Goal: Task Accomplishment & Management: Manage account settings

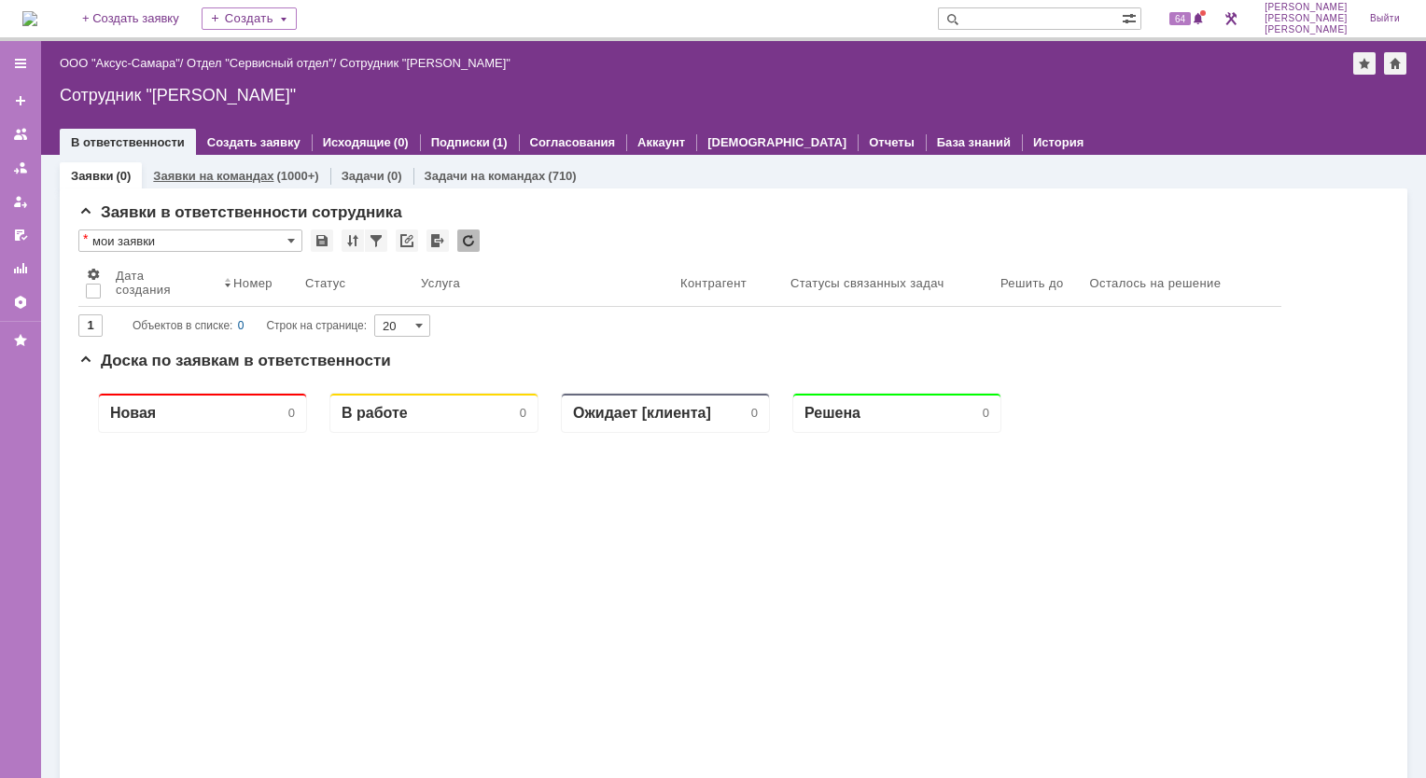
click at [223, 177] on link "Заявки на командах" at bounding box center [213, 176] width 120 height 14
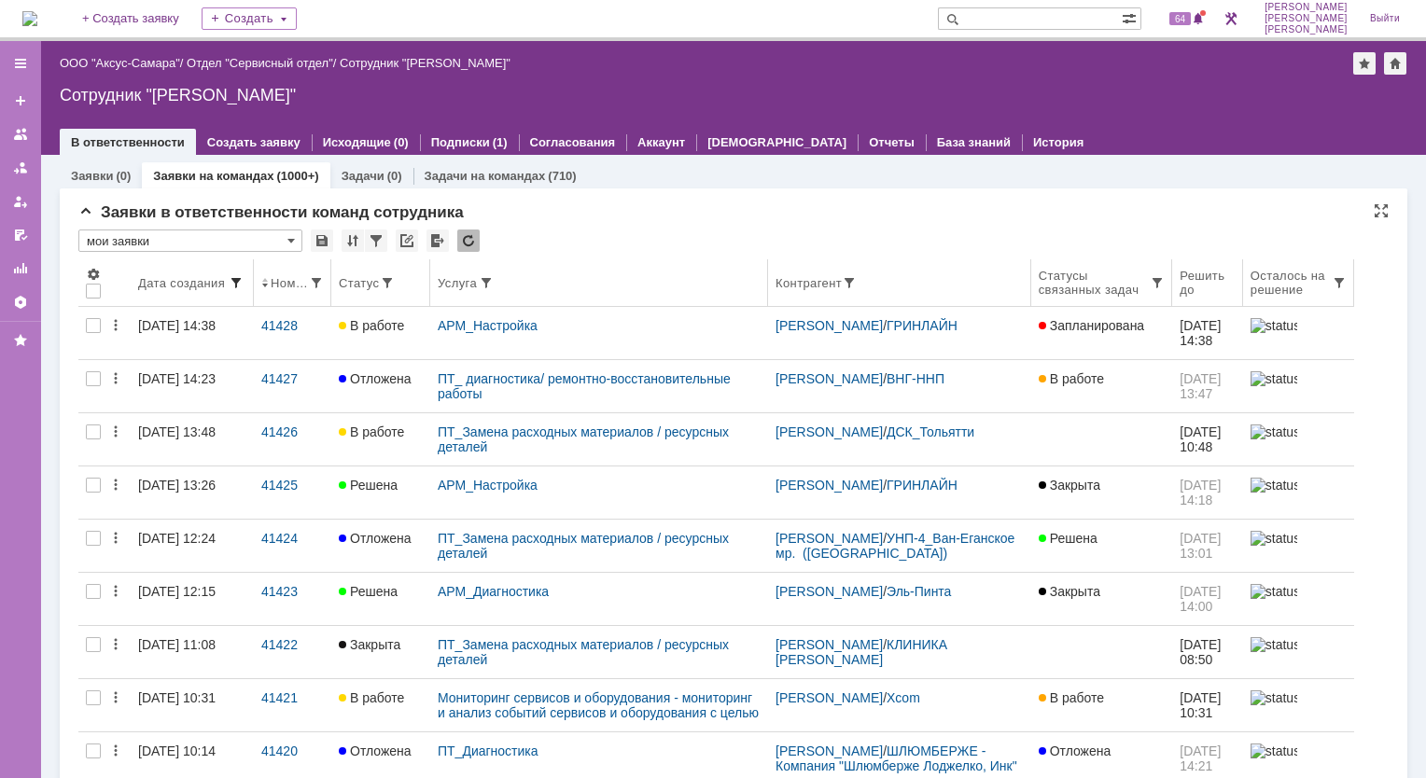
click at [236, 284] on span at bounding box center [236, 282] width 15 height 15
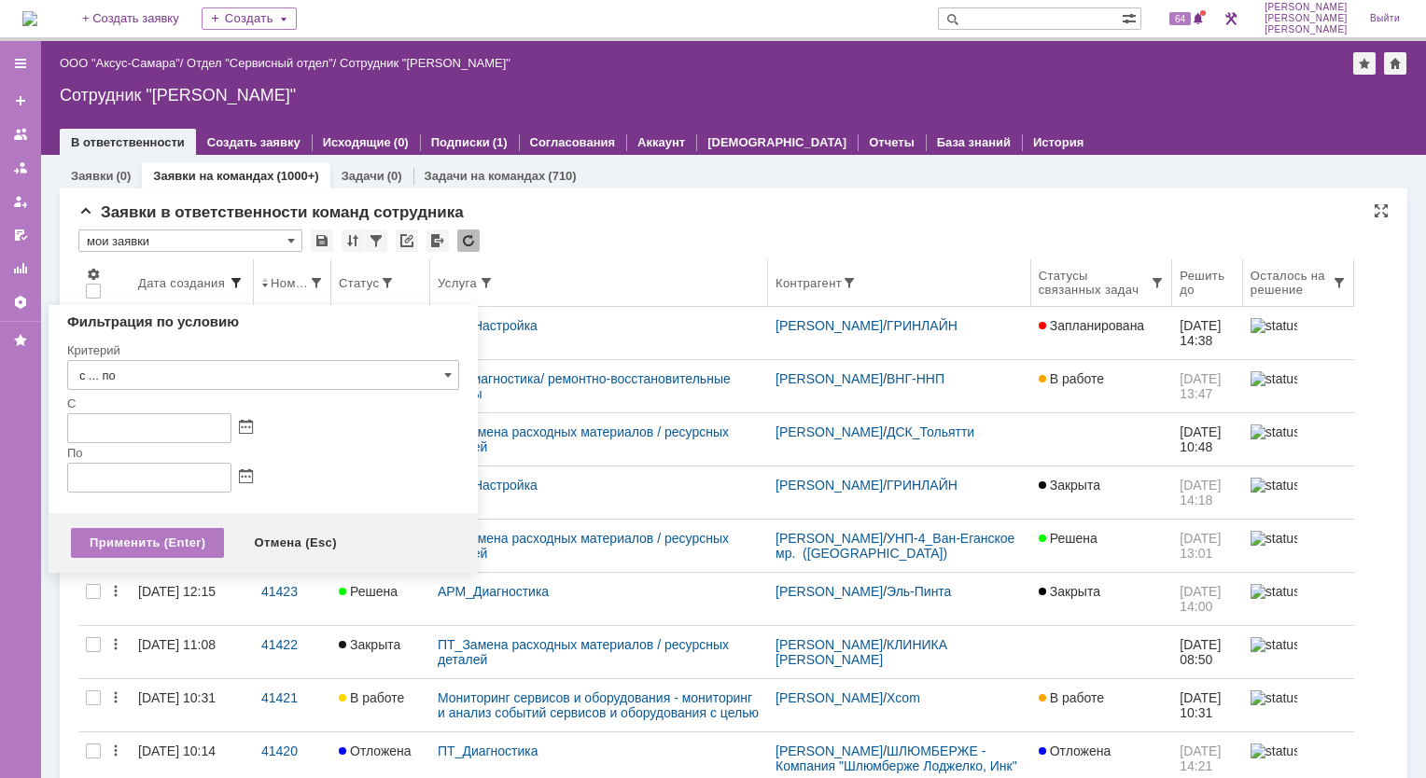
click at [236, 284] on span at bounding box center [236, 282] width 15 height 15
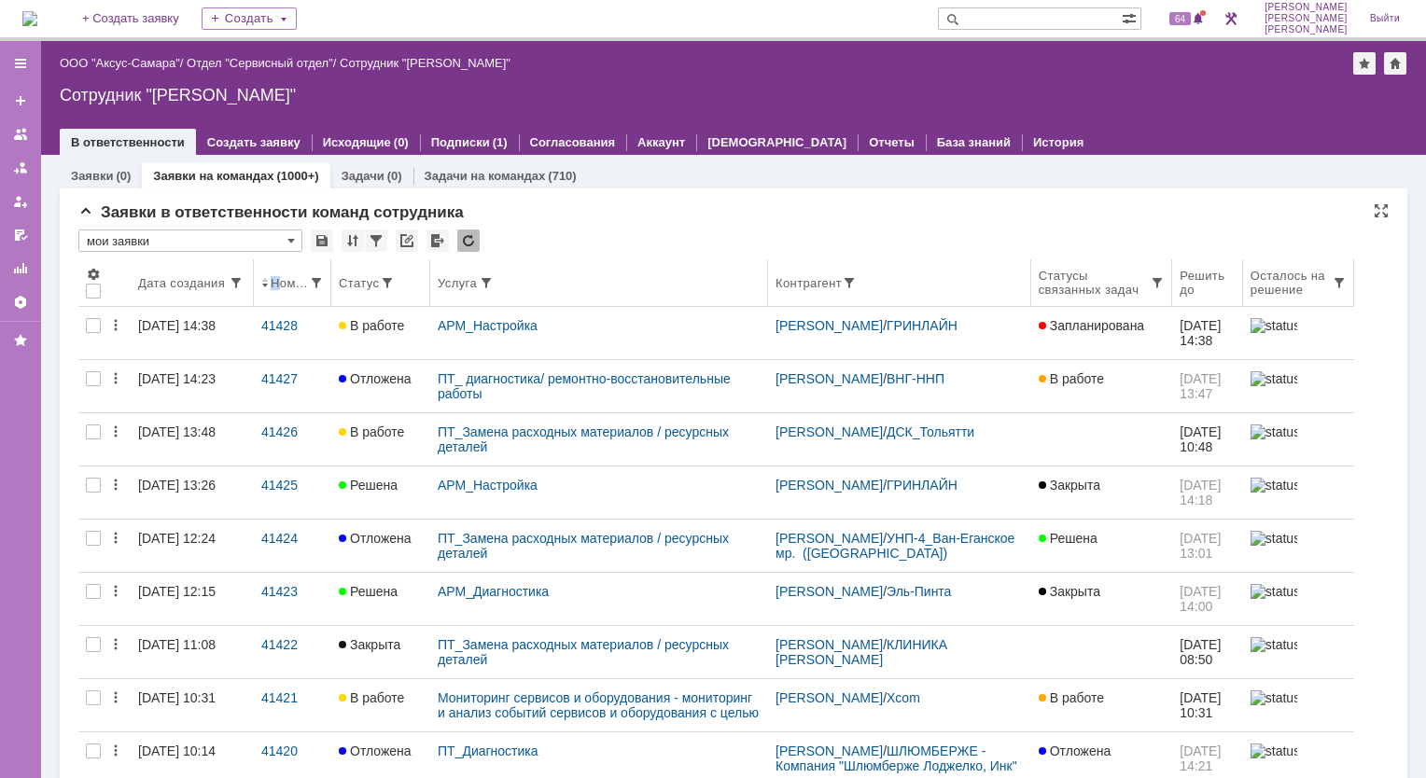
drag, startPoint x: 254, startPoint y: 286, endPoint x: 275, endPoint y: 286, distance: 21.5
click at [275, 286] on th "Номер" at bounding box center [292, 283] width 77 height 48
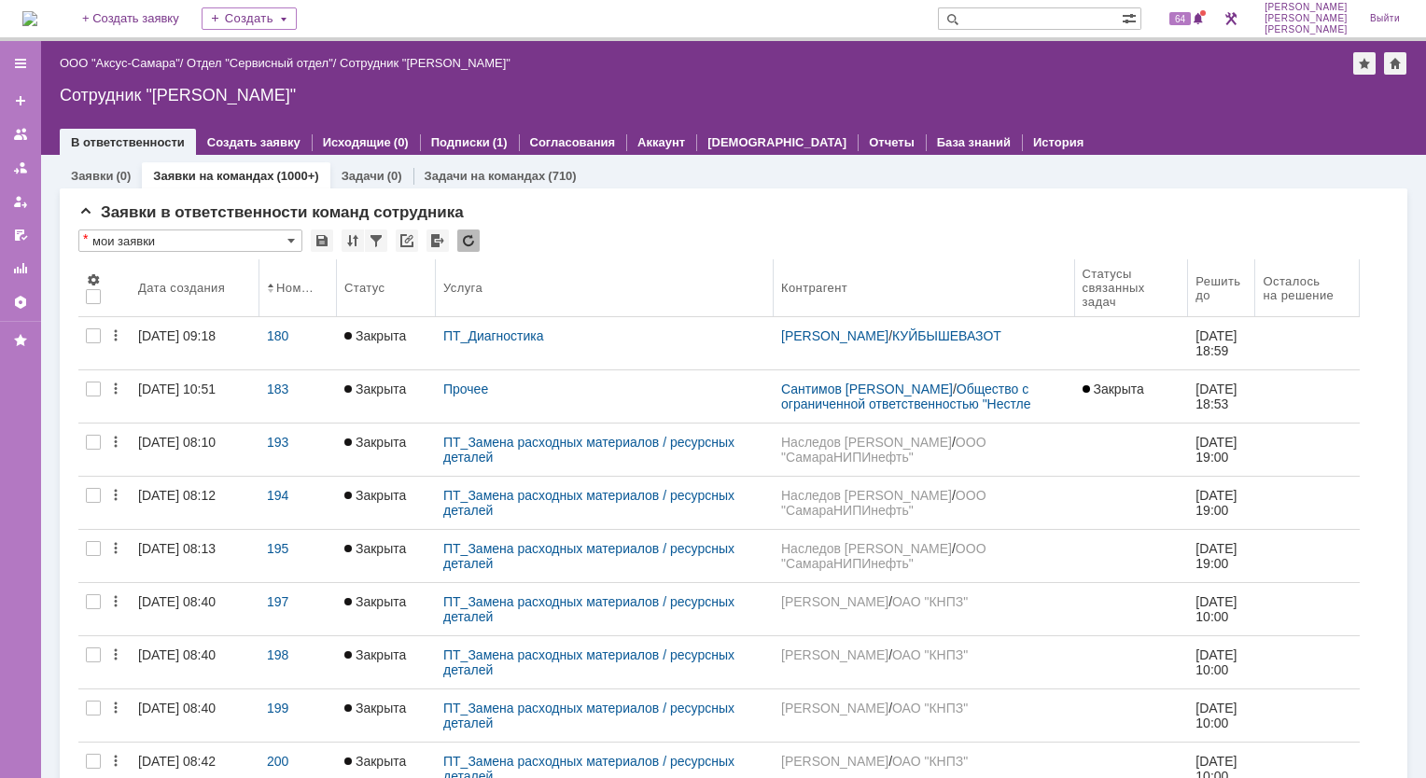
drag, startPoint x: 250, startPoint y: 289, endPoint x: 259, endPoint y: 288, distance: 9.4
click at [259, 288] on body "Идет загрузка, пожалуйста, подождите. На домашнюю + Создать заявку Создать 64 […" at bounding box center [713, 389] width 1426 height 778
click at [338, 283] on body "Идет загрузка, пожалуйста, подождите. На домашнюю + Создать заявку Создать 64 […" at bounding box center [713, 389] width 1426 height 778
click at [286, 294] on div "Номер" at bounding box center [298, 288] width 63 height 15
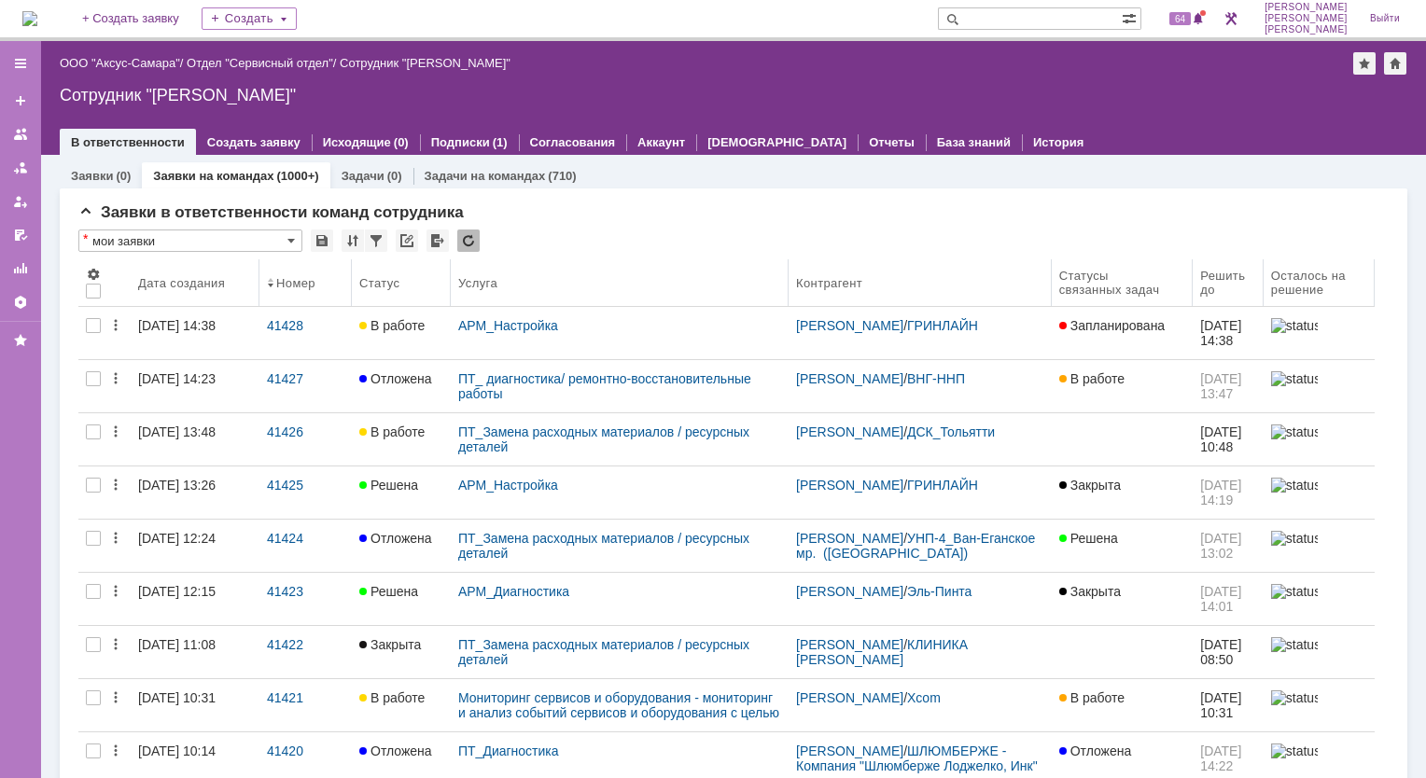
drag, startPoint x: 336, startPoint y: 286, endPoint x: 352, endPoint y: 288, distance: 16.0
click at [352, 288] on body "Идет загрузка, пожалуйста, подождите. На домашнюю + Создать заявку Создать 64 […" at bounding box center [713, 389] width 1426 height 778
